Goal: Task Accomplishment & Management: Manage account settings

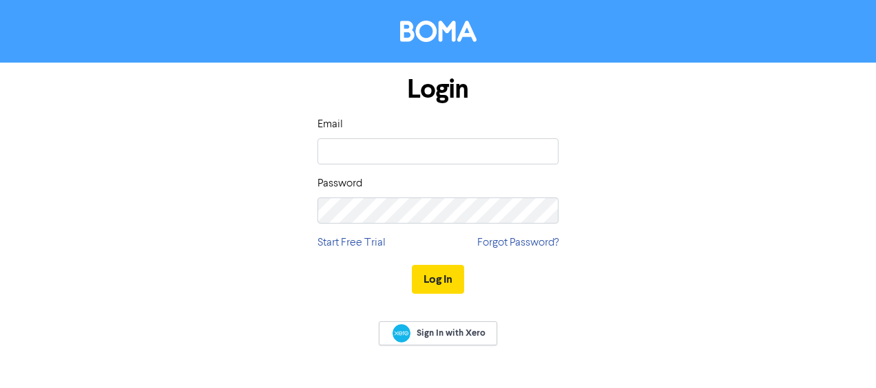
type input "[EMAIL_ADDRESS][DOMAIN_NAME]"
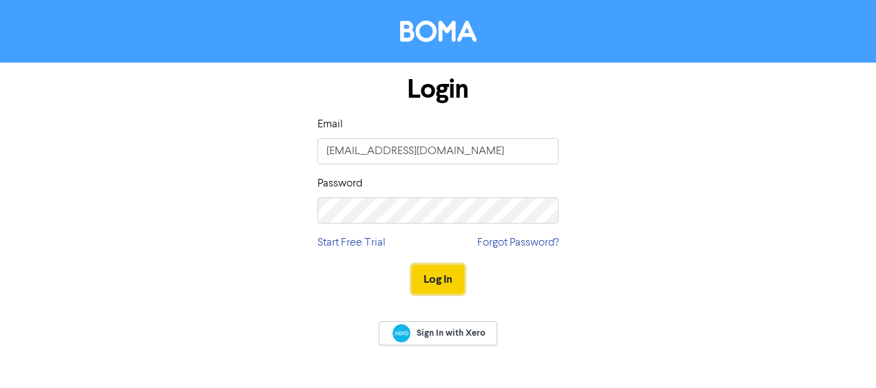
click at [445, 277] on button "Log In" at bounding box center [438, 279] width 52 height 29
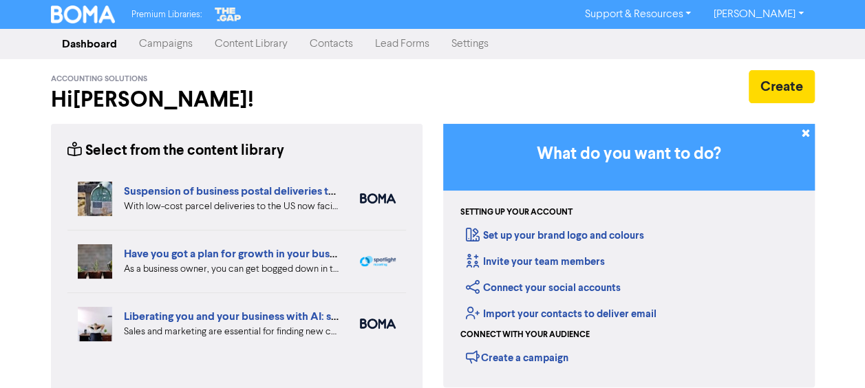
click at [397, 44] on link "Lead Forms" at bounding box center [402, 44] width 76 height 28
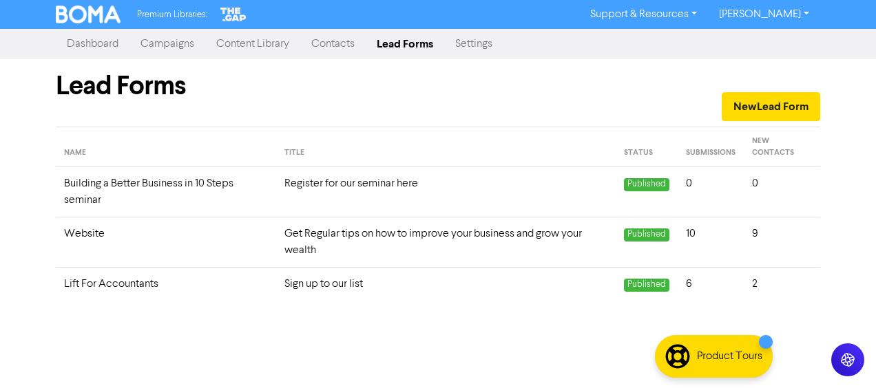
click at [113, 283] on td "Lift For Accountants" at bounding box center [166, 285] width 220 height 34
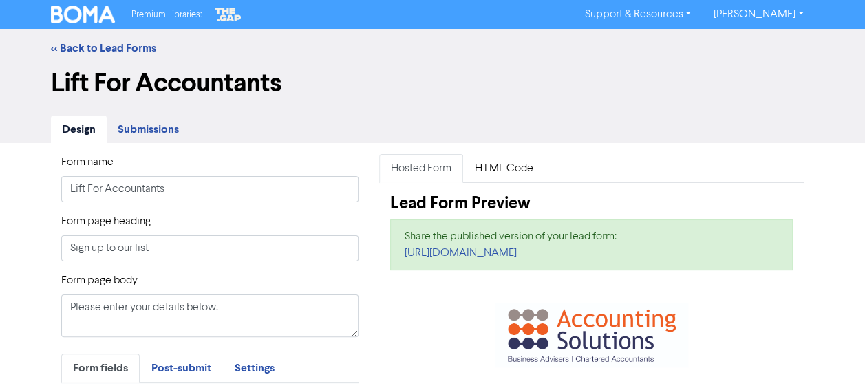
click at [129, 120] on link "Submissions" at bounding box center [148, 130] width 83 height 28
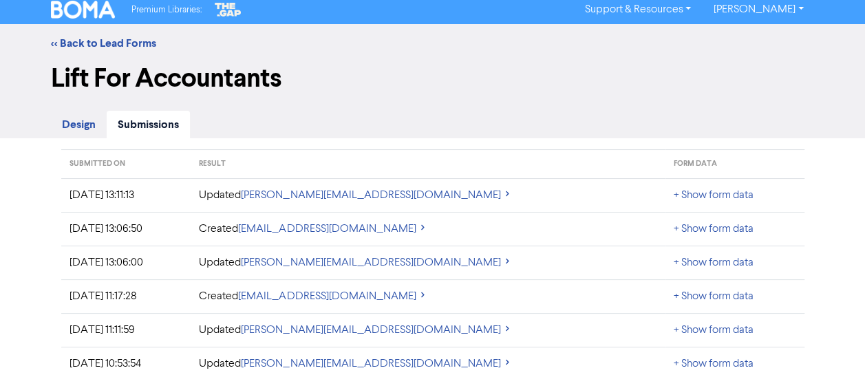
scroll to position [6, 0]
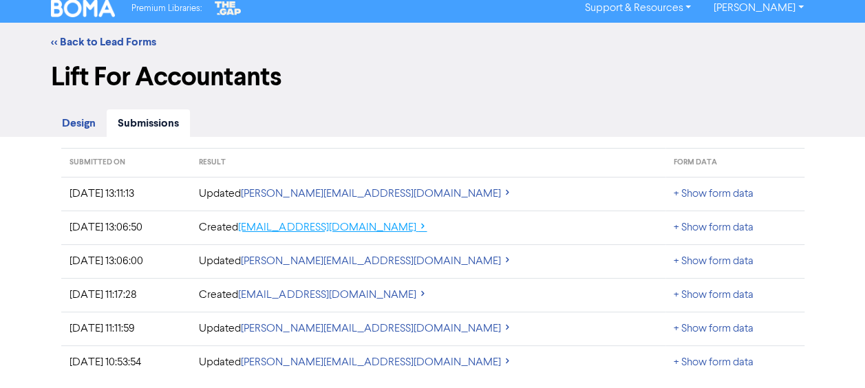
click at [427, 229] on link "[EMAIL_ADDRESS][DOMAIN_NAME]" at bounding box center [332, 227] width 189 height 11
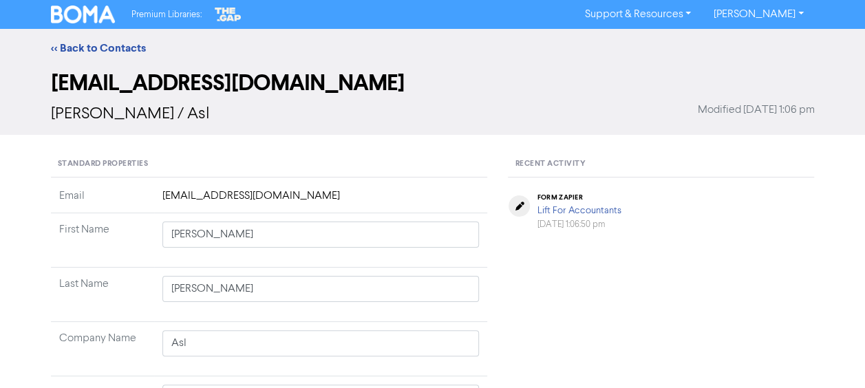
click at [112, 48] on link "<< Back to Contacts" at bounding box center [98, 48] width 95 height 14
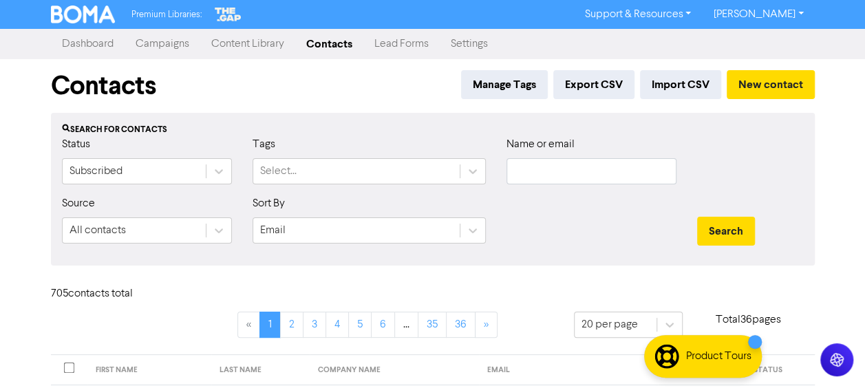
click at [421, 45] on link "Lead Forms" at bounding box center [402, 44] width 76 height 28
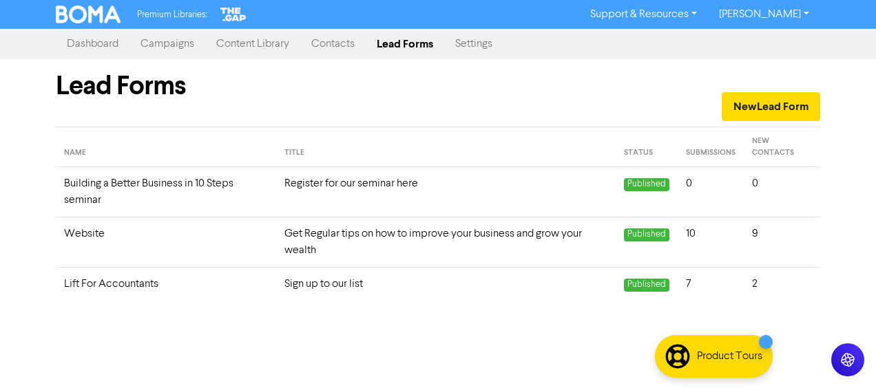
click at [136, 280] on td "Lift For Accountants" at bounding box center [166, 285] width 220 height 34
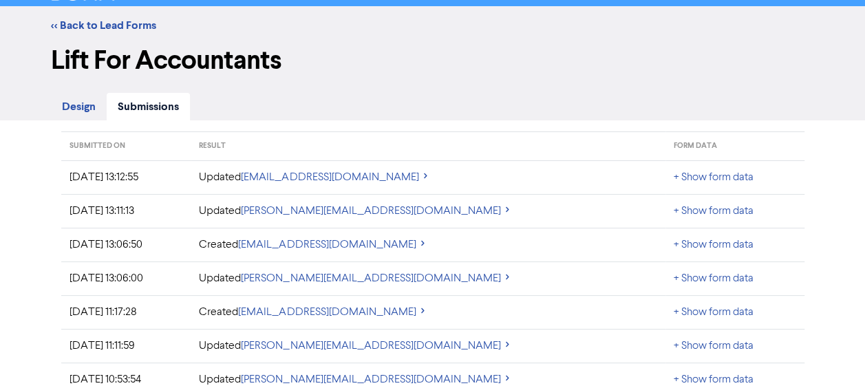
scroll to position [40, 0]
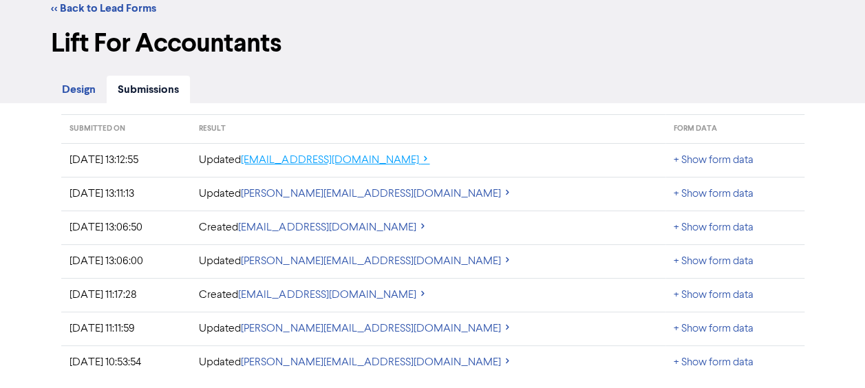
click at [430, 160] on link "[EMAIL_ADDRESS][DOMAIN_NAME]" at bounding box center [335, 160] width 189 height 11
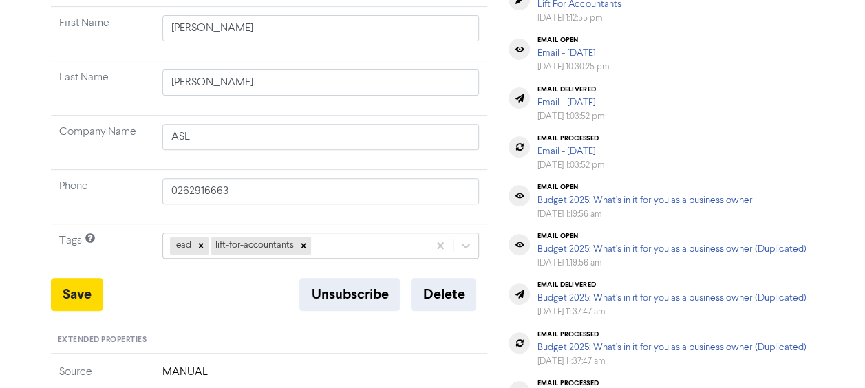
scroll to position [138, 0]
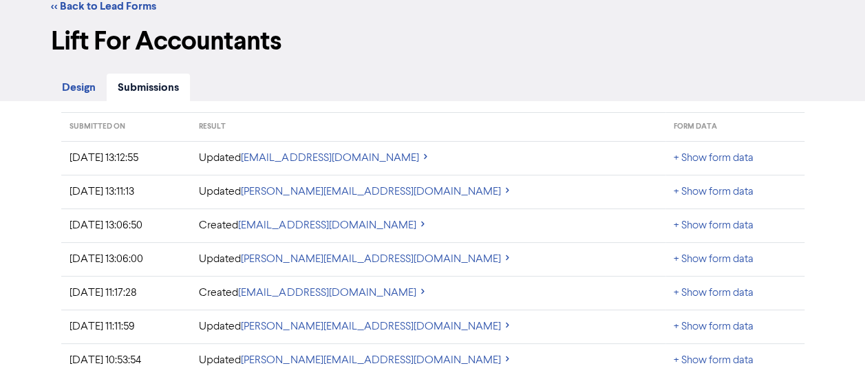
scroll to position [40, 0]
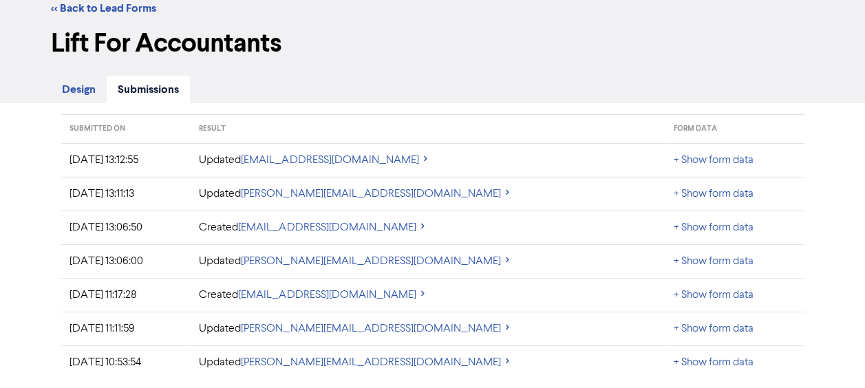
click at [843, 143] on div "Form name Lift For Accountants Form page heading Sign up to our list Form page …" at bounding box center [432, 246] width 865 height 287
